Goal: Information Seeking & Learning: Learn about a topic

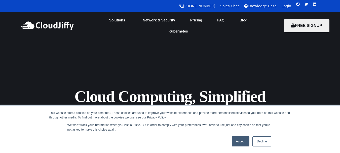
click at [242, 142] on link "Accept" at bounding box center [240, 141] width 18 height 10
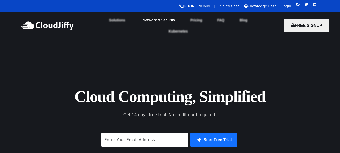
click at [157, 20] on link "Network & Security" at bounding box center [158, 20] width 47 height 11
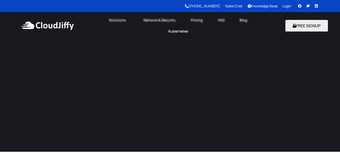
click at [196, 26] on link "Kubernetes" at bounding box center [178, 31] width 35 height 11
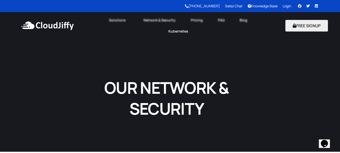
click at [196, 26] on link "Kubernetes" at bounding box center [178, 31] width 35 height 11
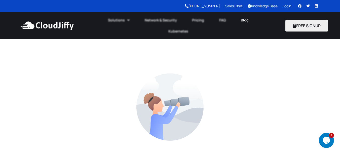
click at [247, 19] on link "Blog" at bounding box center [244, 20] width 23 height 11
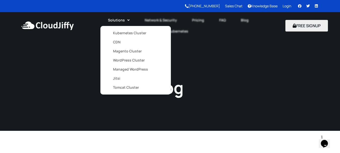
click at [118, 59] on link "WordPress Cluster" at bounding box center [135, 60] width 45 height 9
click at [126, 85] on link "Tomcat Cluster" at bounding box center [135, 87] width 45 height 9
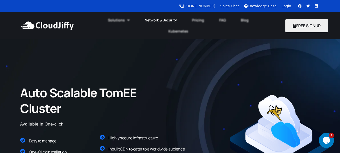
click at [157, 18] on link "Network & Security" at bounding box center [160, 20] width 47 height 11
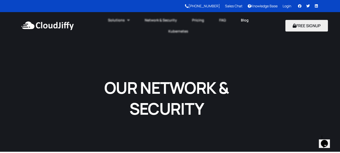
click at [243, 21] on link "Blog" at bounding box center [244, 20] width 23 height 11
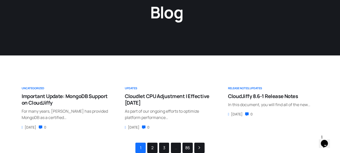
scroll to position [75, 0]
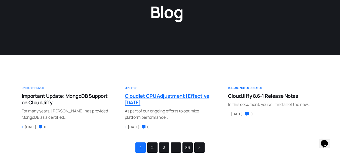
click at [145, 98] on span "Cloudlet CPU Adjustment | Effective [DATE]" at bounding box center [167, 98] width 84 height 13
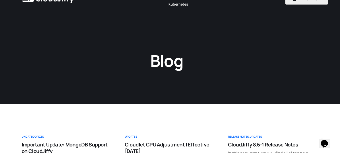
scroll to position [0, 0]
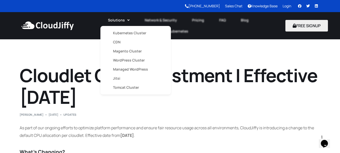
click at [120, 61] on link "WordPress Cluster" at bounding box center [135, 60] width 45 height 9
